Goal: Complete application form

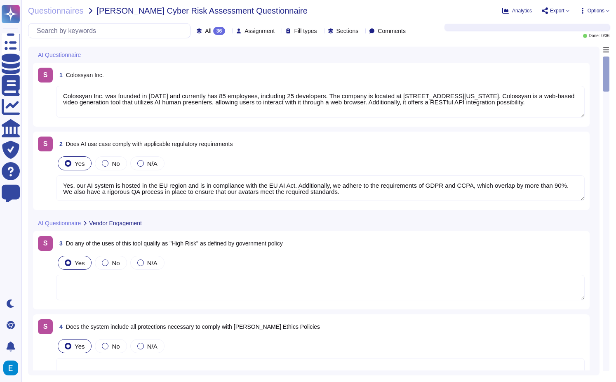
type textarea "Colossyan Inc. was founded in [DATE] and currently has 85 employees, including …"
type textarea "Yes, our AI system is hosted in the EU region and is in compliance with the EU …"
type textarea "Monitoring system participates at the data curation and preparation time to ens…"
type textarea "Prompt-injection attacks are not applicable in respect of our generative AI mod…"
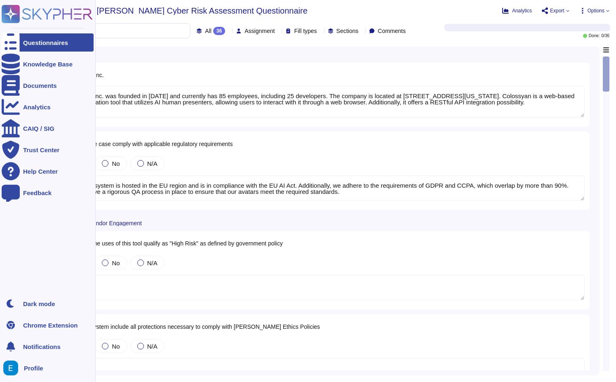
click at [5, 14] on icon at bounding box center [11, 14] width 16 height 16
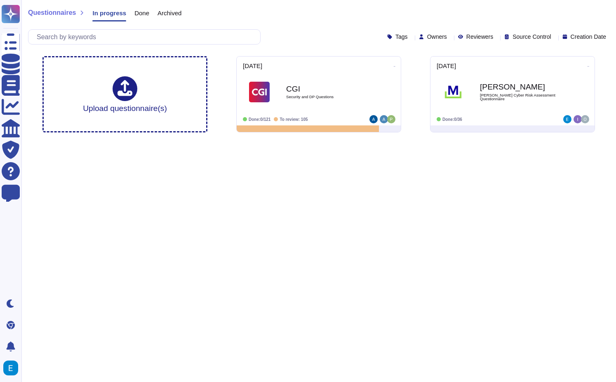
click at [304, 139] on html "Questionnaires Knowledge Base Documents Analytics CAIQ / SIG Trust Center Help …" at bounding box center [308, 69] width 616 height 139
